Goal: Task Accomplishment & Management: Manage account settings

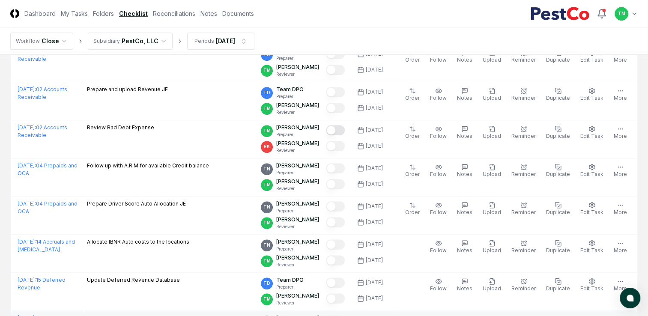
scroll to position [698, 0]
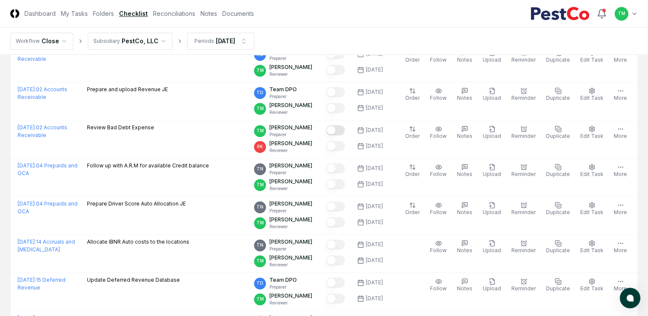
click at [0, 219] on html "CloseCore Dashboard My Tasks Folders Checklist Reconciliations Notes Documents …" at bounding box center [324, 47] width 648 height 1490
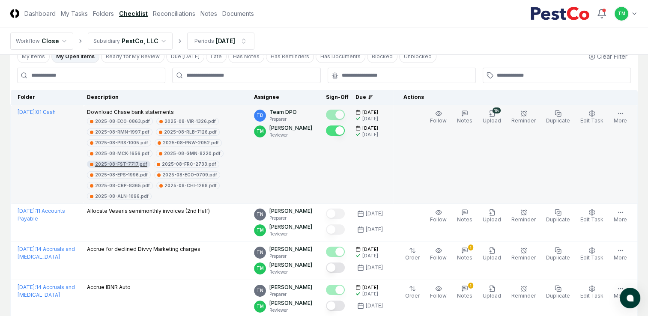
scroll to position [43, 0]
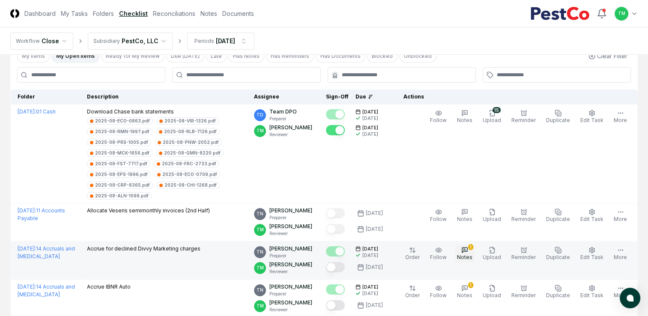
click at [467, 251] on icon "button" at bounding box center [464, 250] width 7 height 7
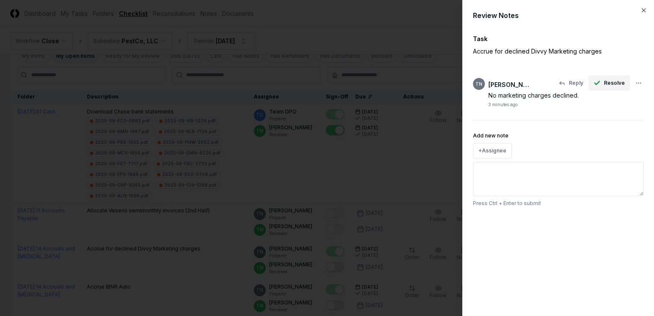
click at [619, 82] on span "Resolve" at bounding box center [614, 83] width 21 height 8
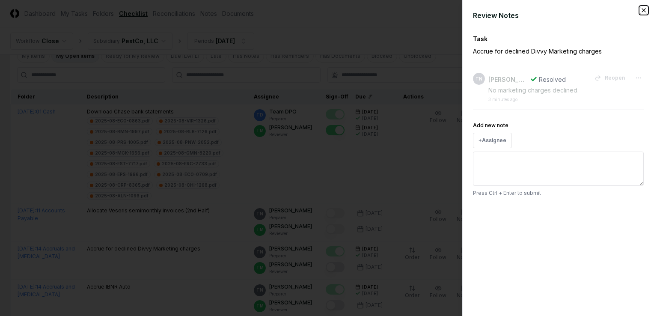
click at [644, 12] on icon "button" at bounding box center [644, 10] width 7 height 7
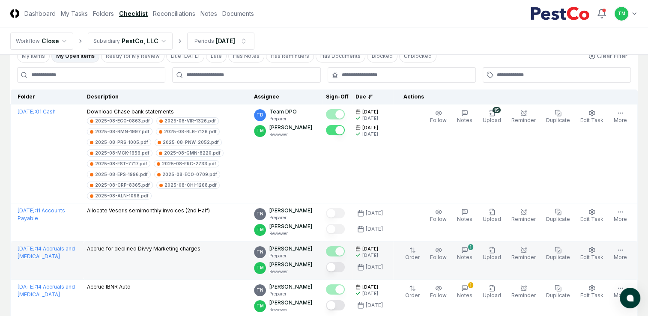
click at [345, 264] on button "Mark complete" at bounding box center [335, 267] width 19 height 10
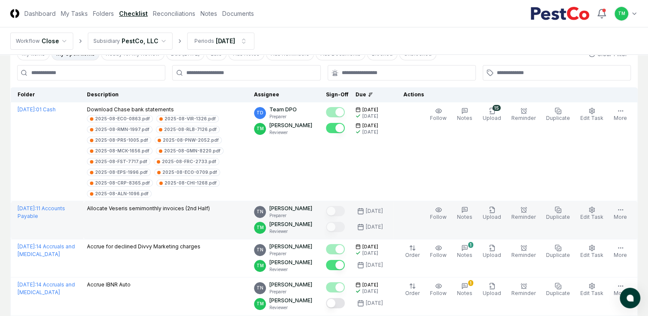
scroll to position [86, 0]
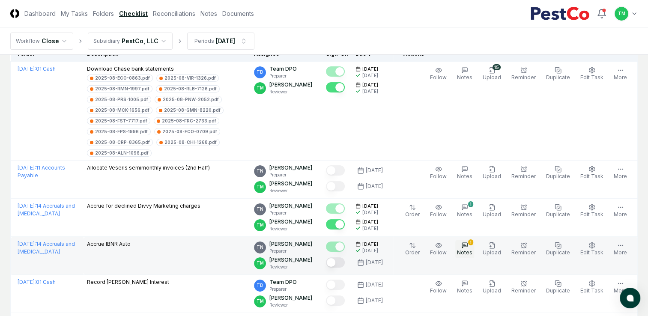
click at [468, 244] on icon "button" at bounding box center [464, 245] width 7 height 7
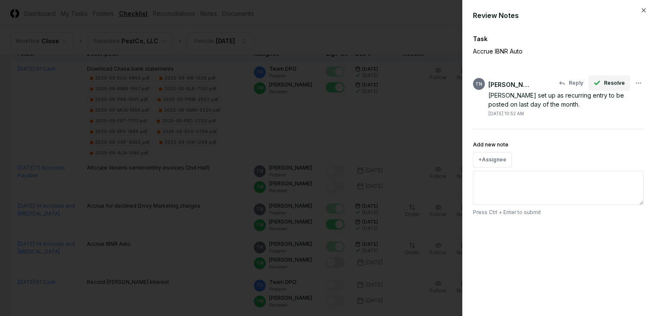
click at [618, 85] on span "Resolve" at bounding box center [614, 83] width 21 height 8
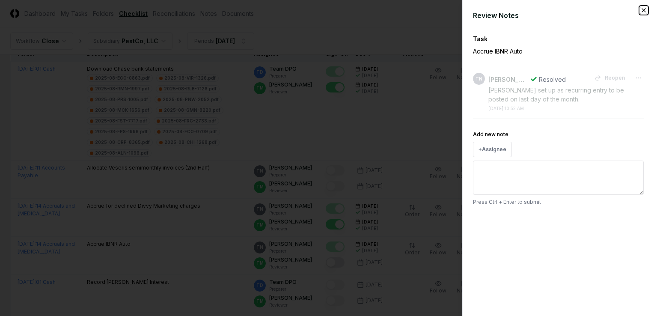
click at [646, 11] on icon "button" at bounding box center [644, 10] width 7 height 7
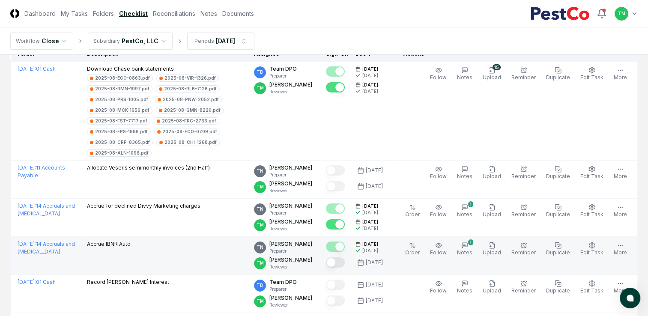
click at [344, 262] on button "Mark complete" at bounding box center [335, 262] width 19 height 10
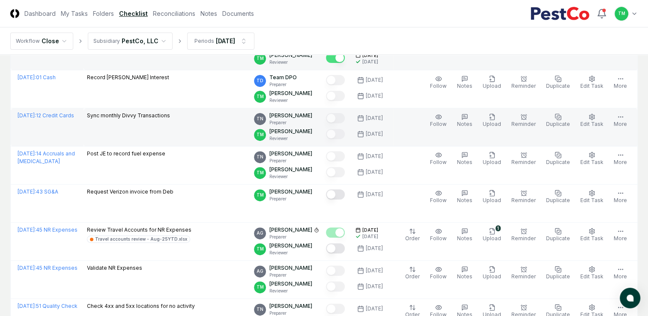
scroll to position [300, 0]
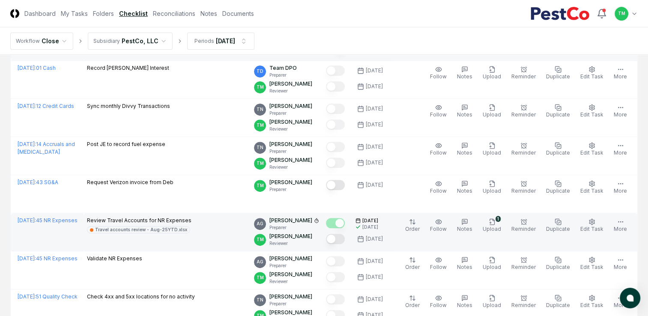
click at [319, 221] on icon at bounding box center [316, 220] width 5 height 5
click at [319, 219] on icon at bounding box center [316, 220] width 5 height 5
click at [319, 218] on icon at bounding box center [316, 220] width 5 height 5
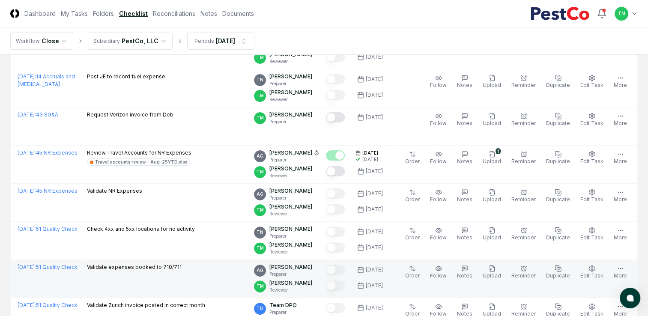
scroll to position [139, 0]
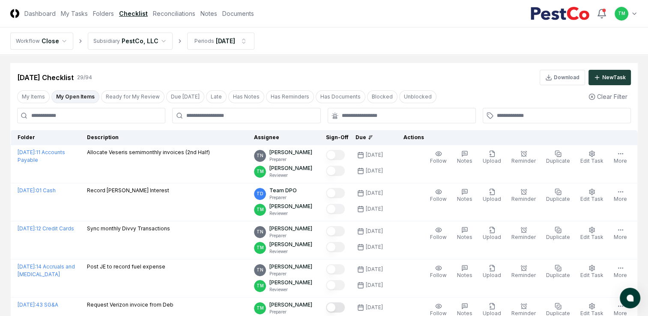
scroll to position [0, 0]
